Goal: Check status: Check status

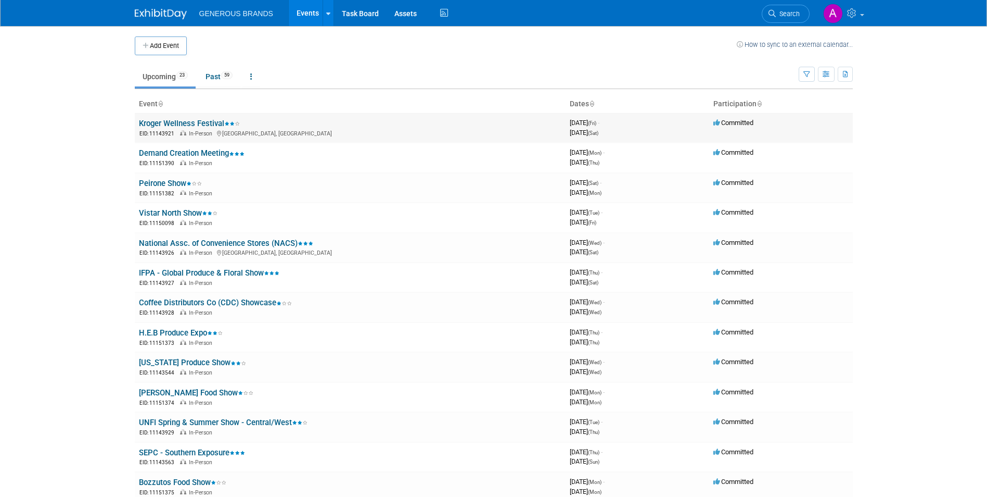
click at [194, 121] on link "Kroger Wellness Festival" at bounding box center [189, 123] width 101 height 9
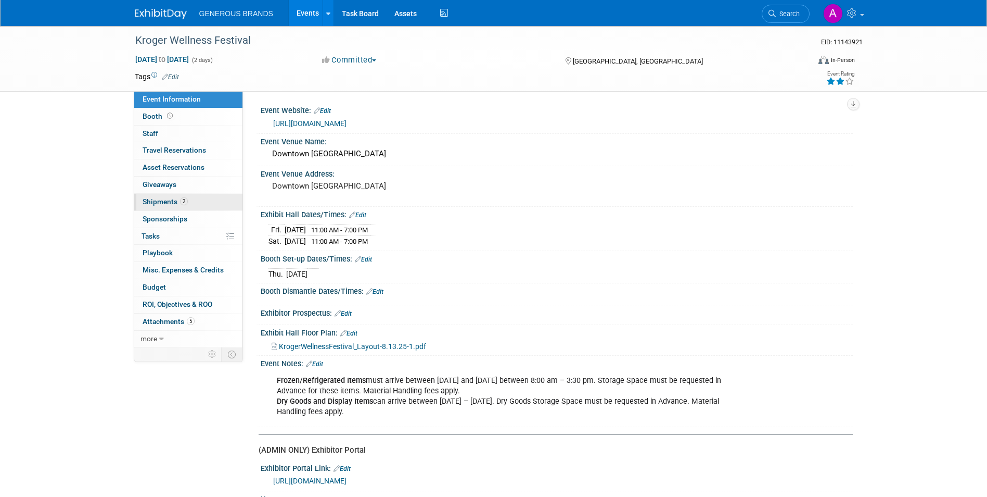
click at [186, 195] on link "2 Shipments 2" at bounding box center [188, 202] width 108 height 17
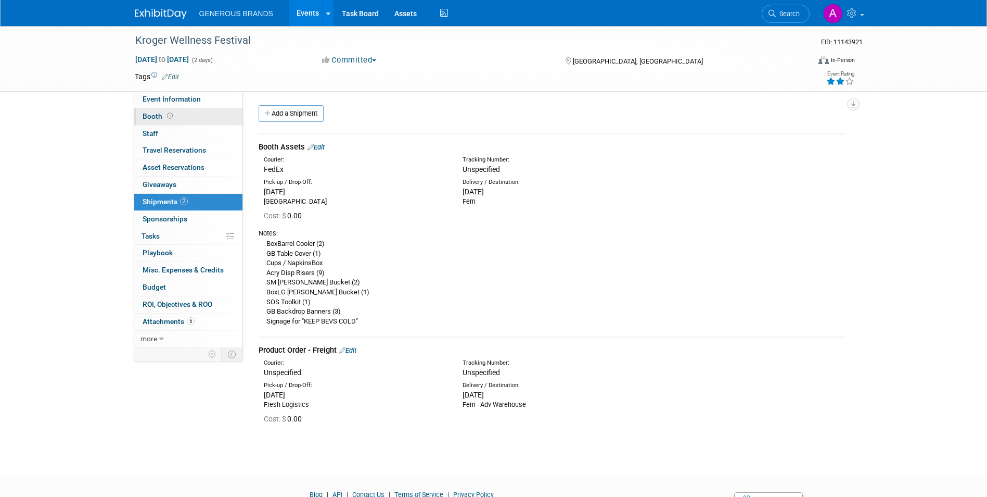
click at [189, 111] on link "Booth" at bounding box center [188, 116] width 108 height 17
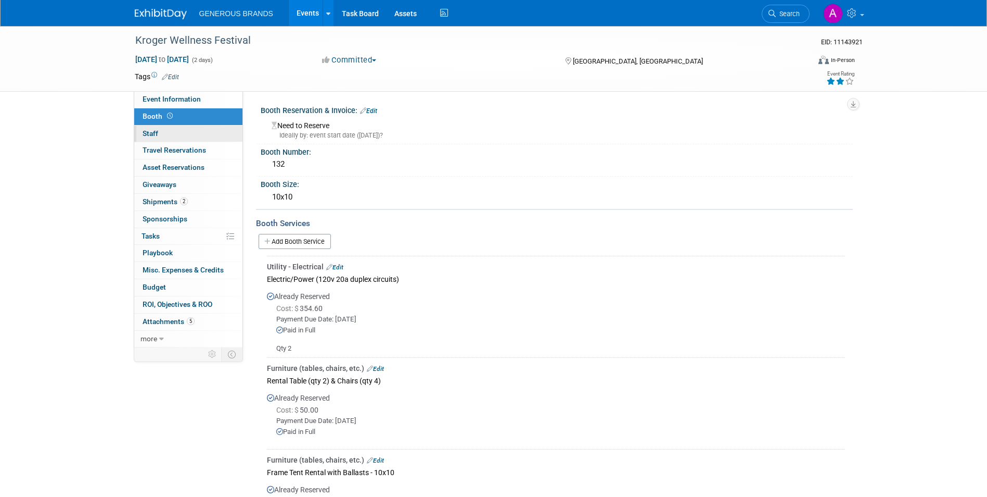
click at [192, 131] on link "0 Staff 0" at bounding box center [188, 133] width 108 height 17
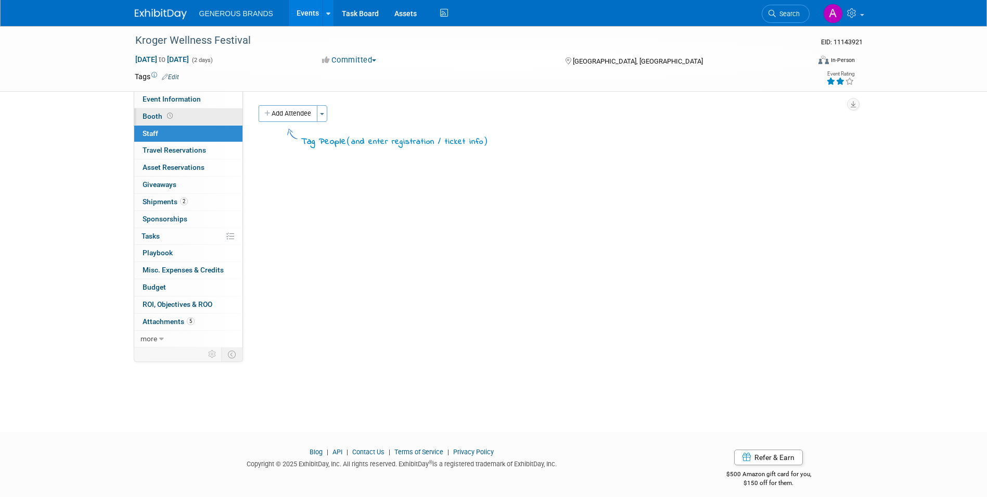
click at [210, 119] on link "Booth" at bounding box center [188, 116] width 108 height 17
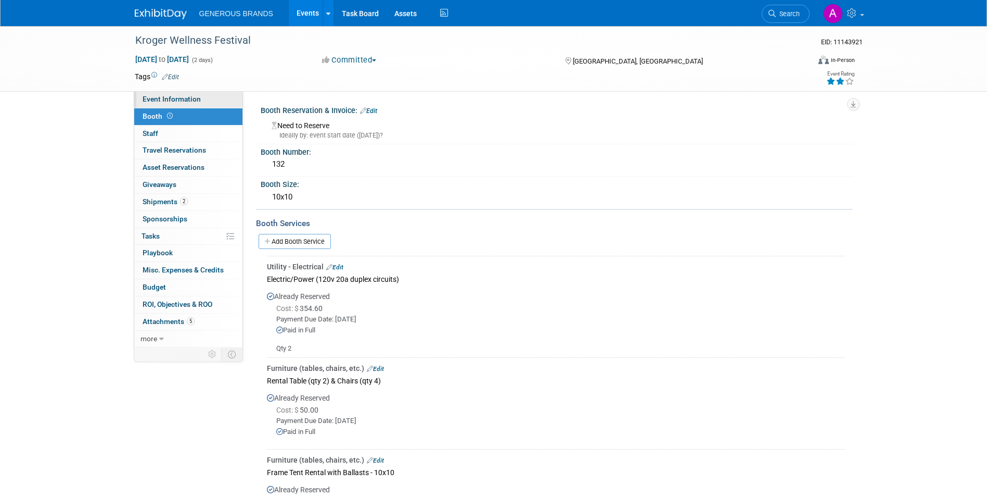
click at [216, 102] on link "Event Information" at bounding box center [188, 99] width 108 height 17
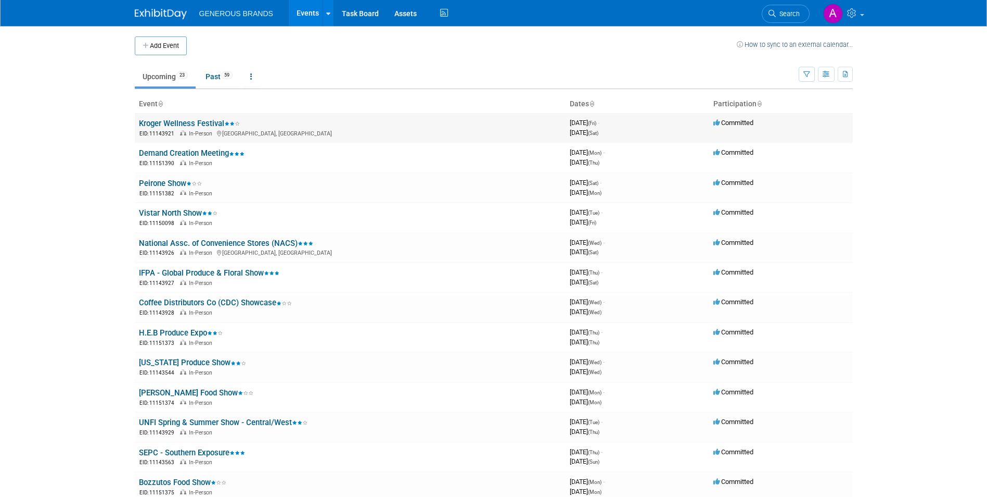
click at [215, 123] on link "Kroger Wellness Festival" at bounding box center [189, 123] width 101 height 9
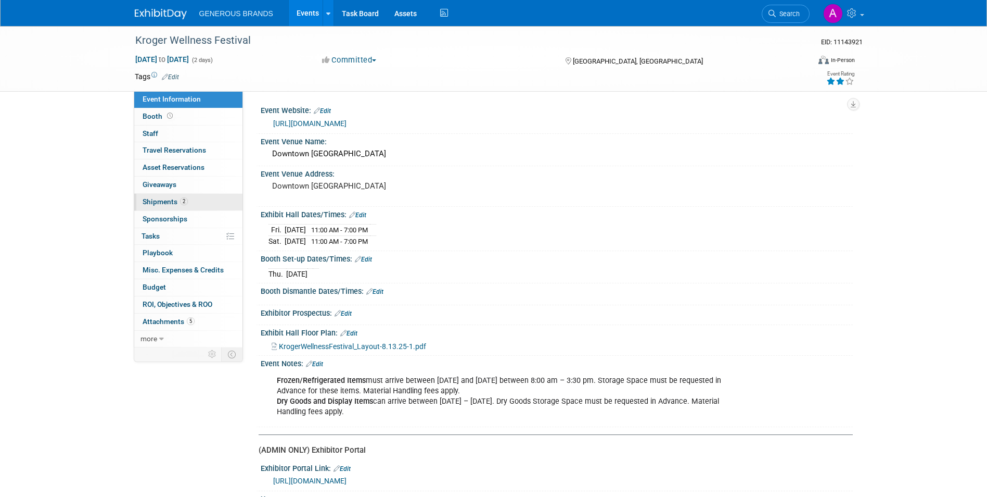
click at [198, 205] on link "2 Shipments 2" at bounding box center [188, 202] width 108 height 17
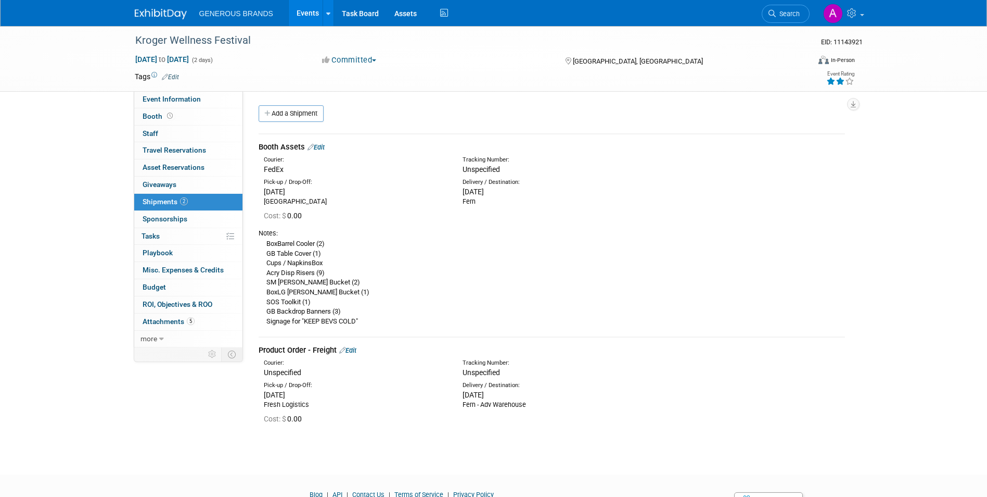
drag, startPoint x: 370, startPoint y: 320, endPoint x: 265, endPoint y: 248, distance: 127.3
click at [265, 248] on div "BoxBarrel Cooler (2) GB Table Cover (1) Cups / NapkinsBox Acry Disp Risers (9) …" at bounding box center [552, 282] width 587 height 88
copy div "BoxBarrel Cooler (2) GB Table Cover (1) Cups / NapkinsBox Acry Disp Risers (9) …"
click at [319, 143] on link "Edit" at bounding box center [316, 147] width 17 height 8
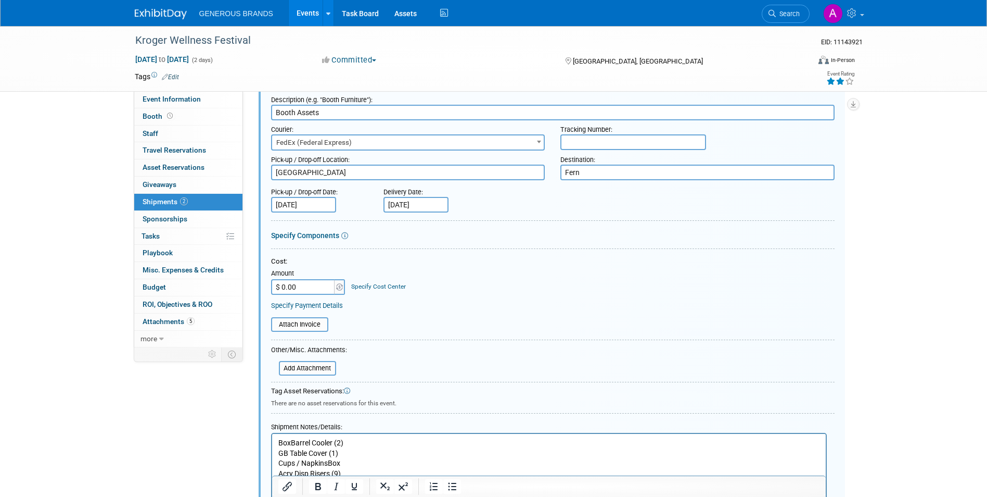
scroll to position [68, 0]
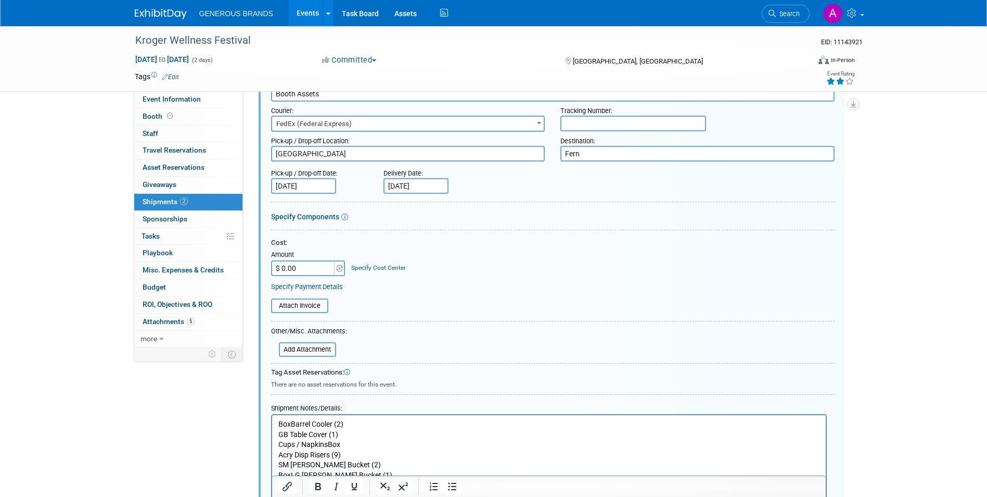
click at [630, 123] on input "text" at bounding box center [634, 124] width 146 height 16
paste input "884645527143"
type input "884645527143"
click at [311, 272] on input "$ 0.00" at bounding box center [303, 268] width 65 height 16
paste input "387.4"
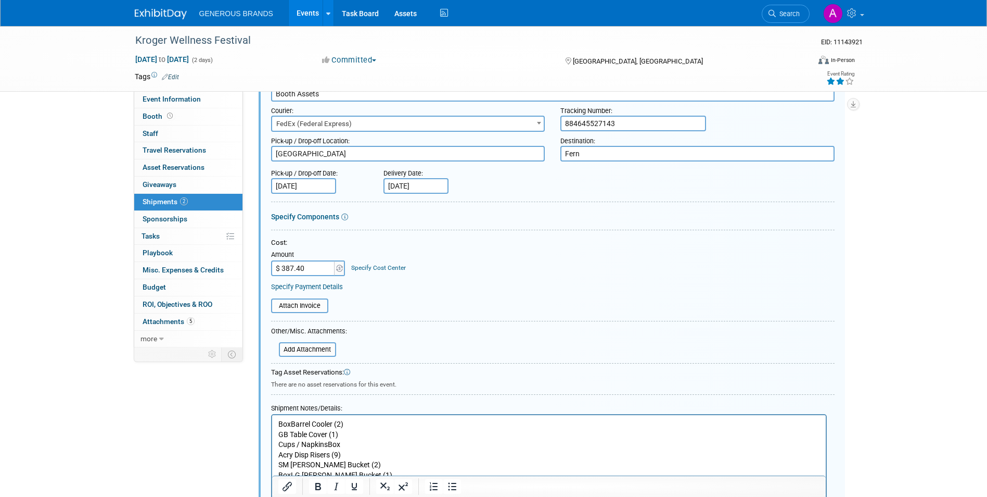
type input "$ 387.40"
click at [503, 272] on div "Cost: Amount $ 387.40 Specify Cost Center Cost Center -- Not Specified --" at bounding box center [553, 257] width 564 height 38
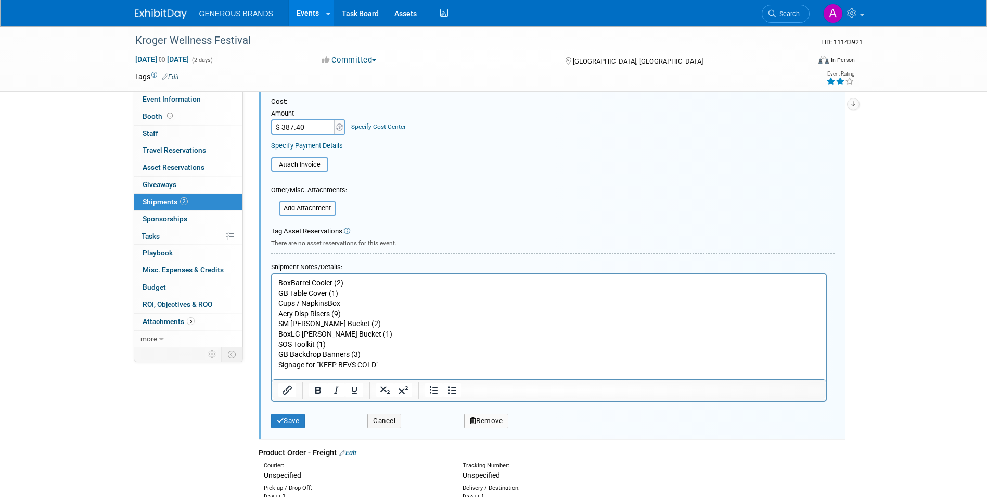
scroll to position [224, 0]
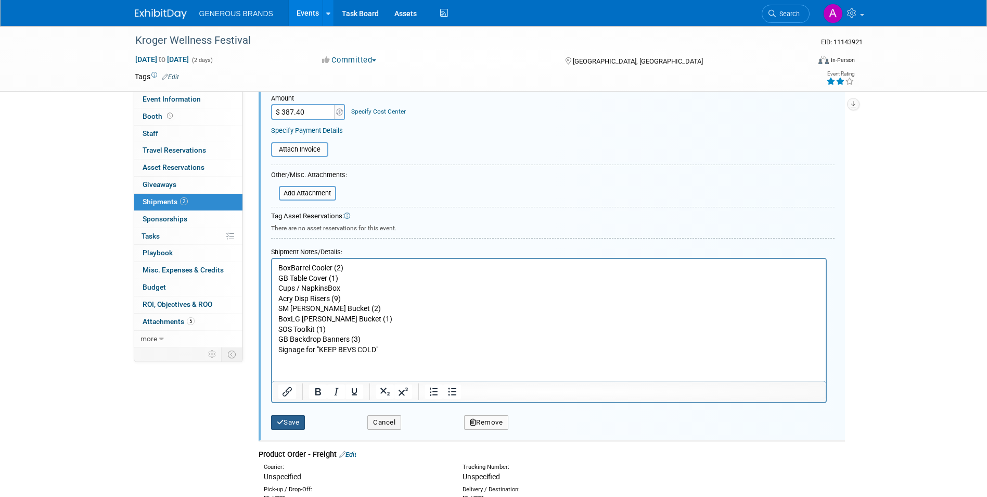
click at [293, 422] on button "Save" at bounding box center [288, 422] width 34 height 15
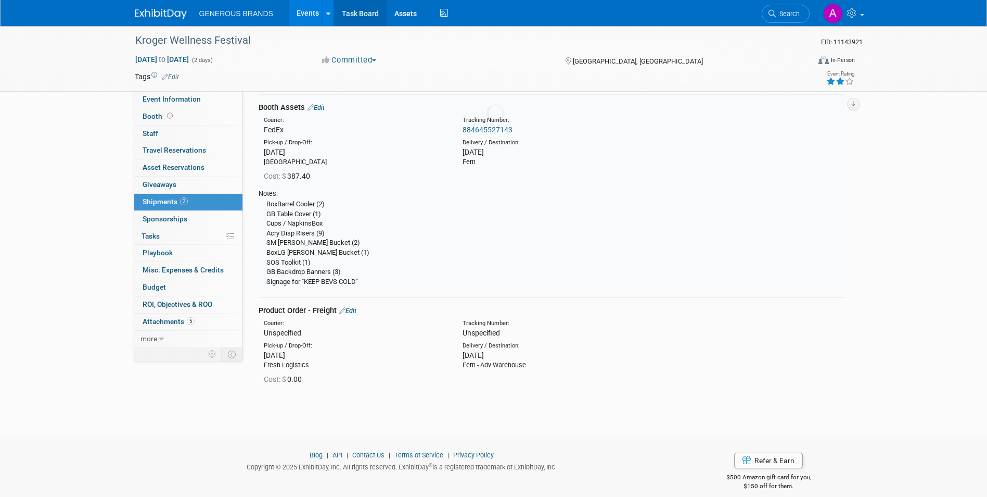
scroll to position [16, 0]
